Goal: Information Seeking & Learning: Learn about a topic

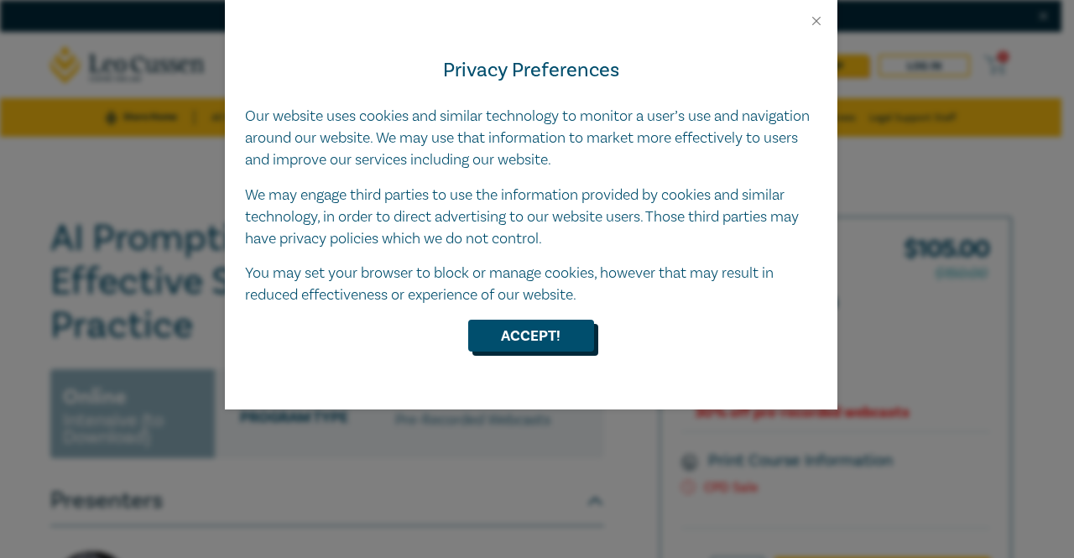
click at [509, 337] on button "Accept!" at bounding box center [531, 336] width 126 height 32
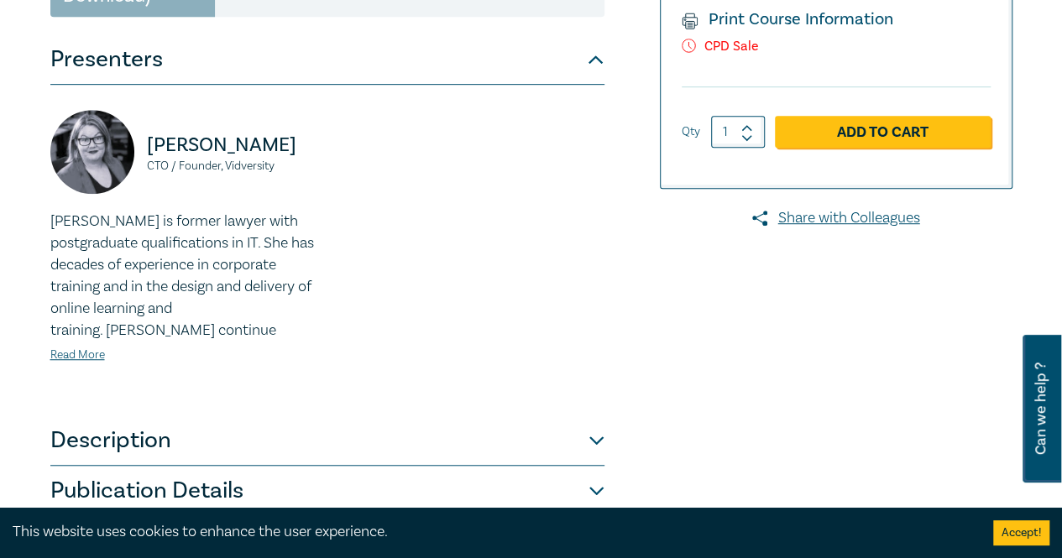
scroll to position [504, 0]
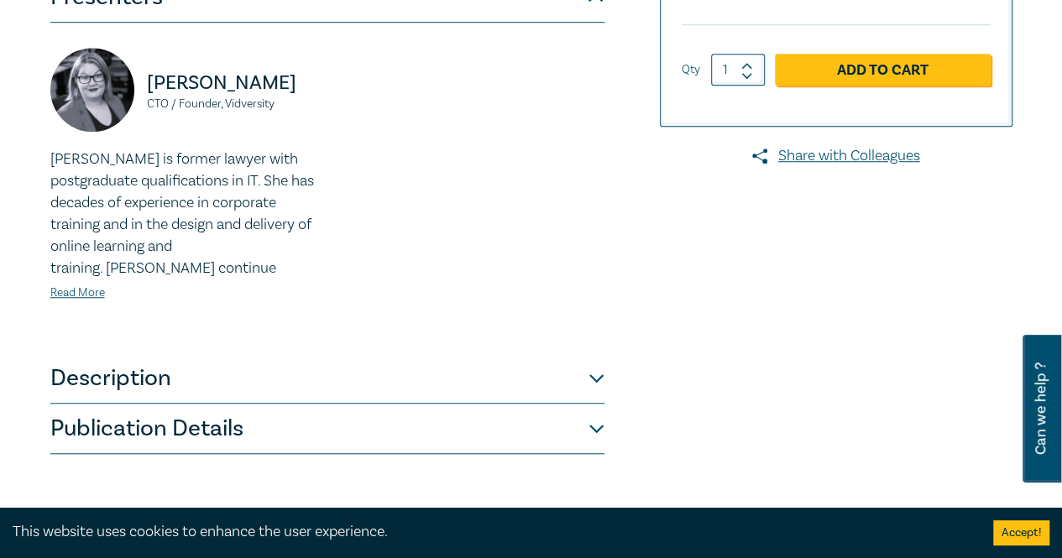
click at [313, 353] on button "Description" at bounding box center [327, 378] width 554 height 50
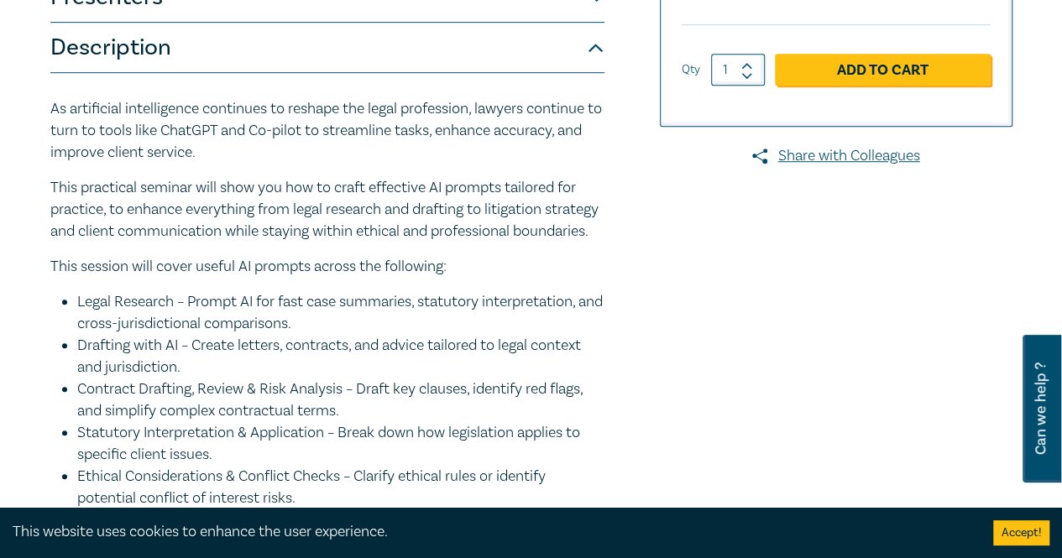
click at [392, 230] on div "As artificial intelligence continues to reshape the legal profession, lawyers c…" at bounding box center [327, 464] width 554 height 733
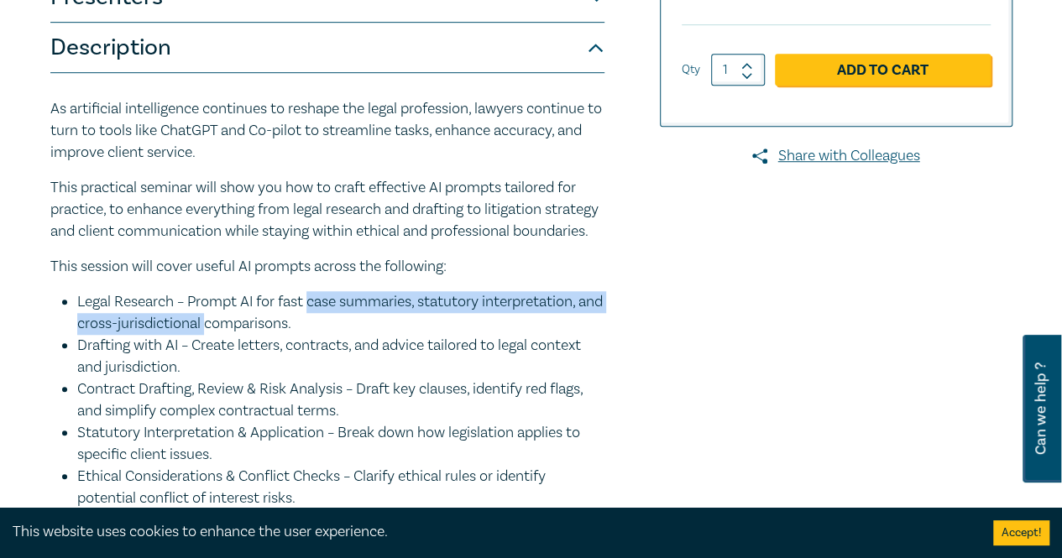
drag, startPoint x: 311, startPoint y: 278, endPoint x: 238, endPoint y: 295, distance: 75.9
click at [238, 295] on li "Legal Research – Prompt AI for fast case summaries, statutory interpretation, a…" at bounding box center [340, 313] width 527 height 44
click at [211, 310] on li "Legal Research – Prompt AI for fast case summaries, statutory interpretation, a…" at bounding box center [340, 313] width 527 height 44
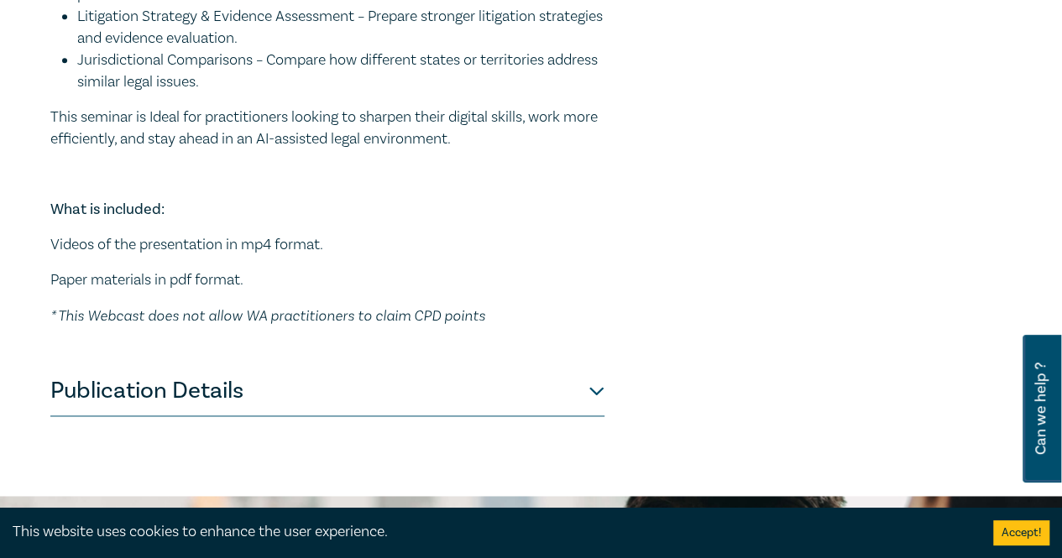
scroll to position [1091, 0]
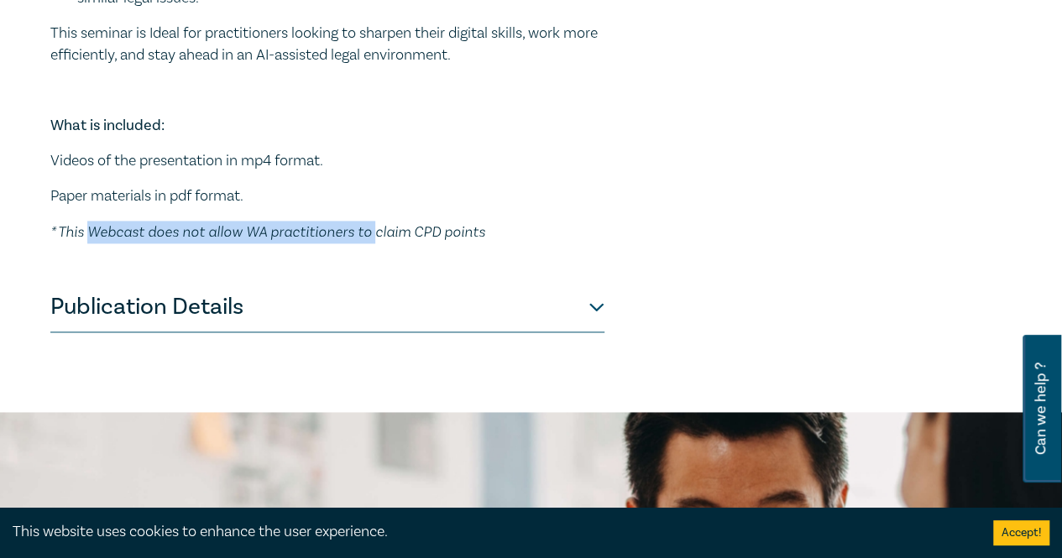
drag, startPoint x: 87, startPoint y: 207, endPoint x: 368, endPoint y: 216, distance: 280.5
click at [368, 222] on em "* This Webcast does not allow WA practitioners to claim CPD points" at bounding box center [267, 231] width 435 height 18
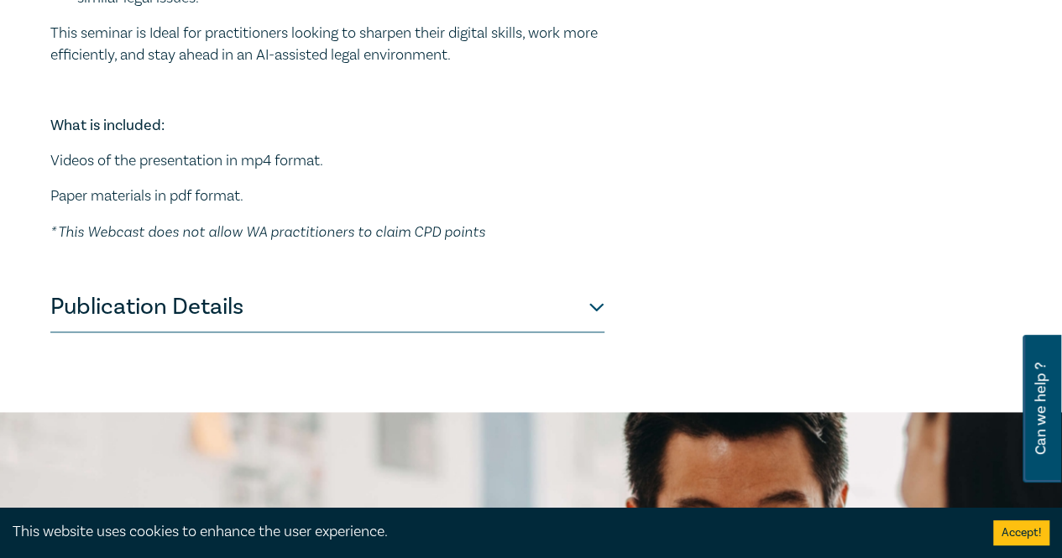
click at [366, 294] on button "Publication Details" at bounding box center [327, 307] width 554 height 50
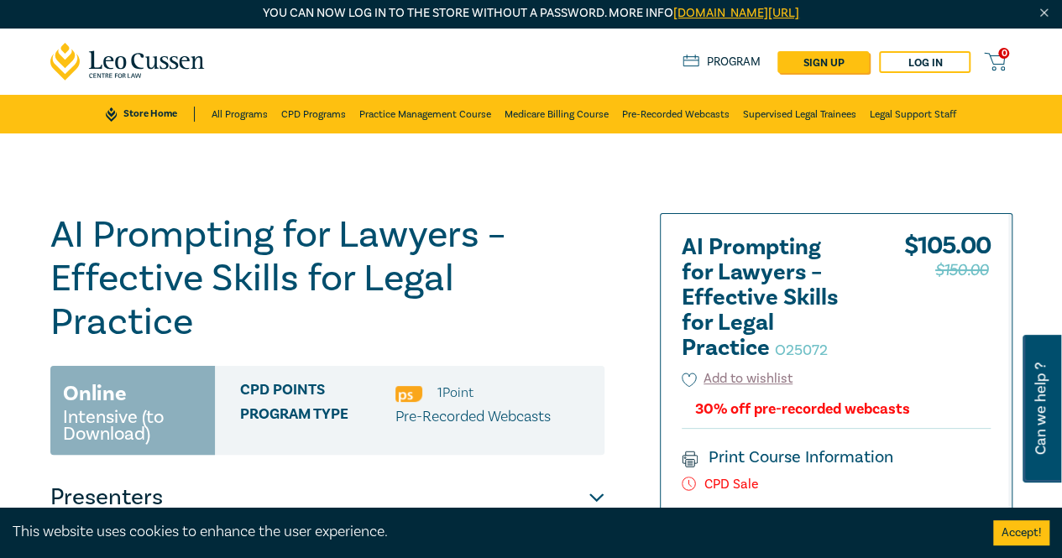
scroll to position [0, 0]
